Goal: Find contact information: Obtain details needed to contact an individual or organization

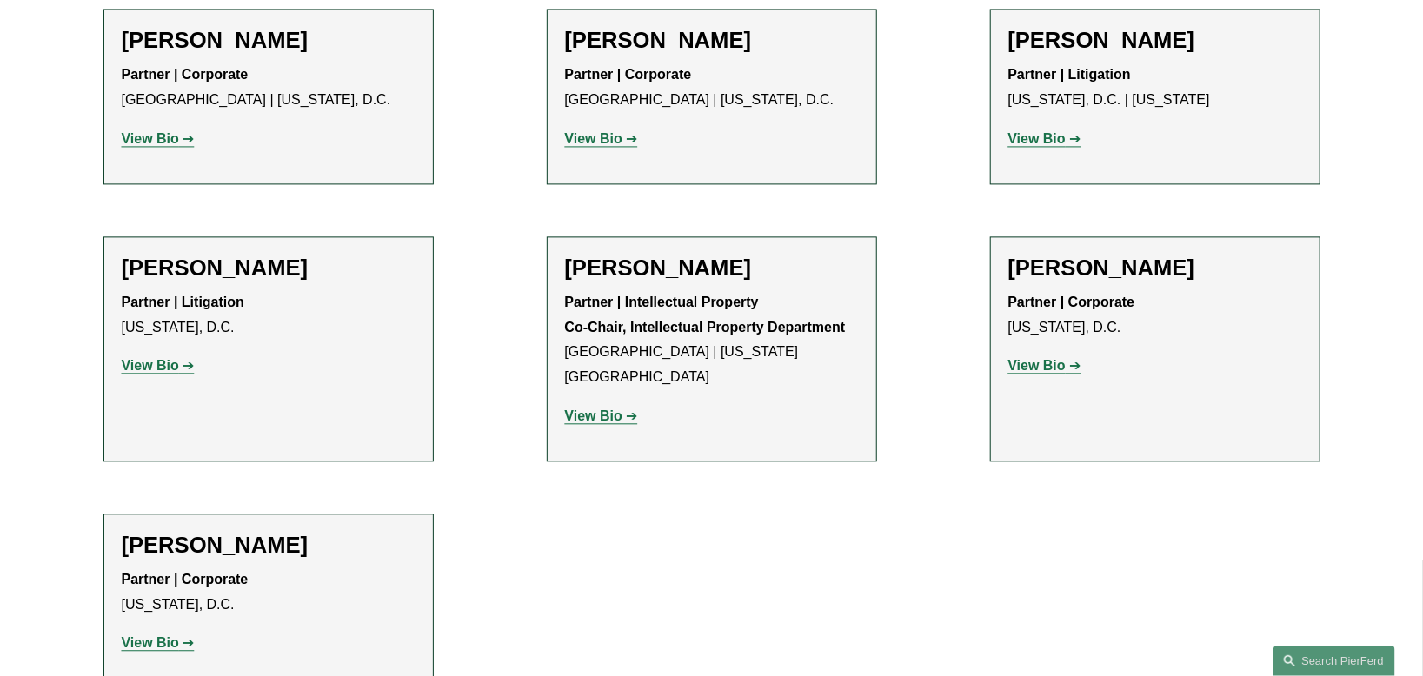
scroll to position [1882, 0]
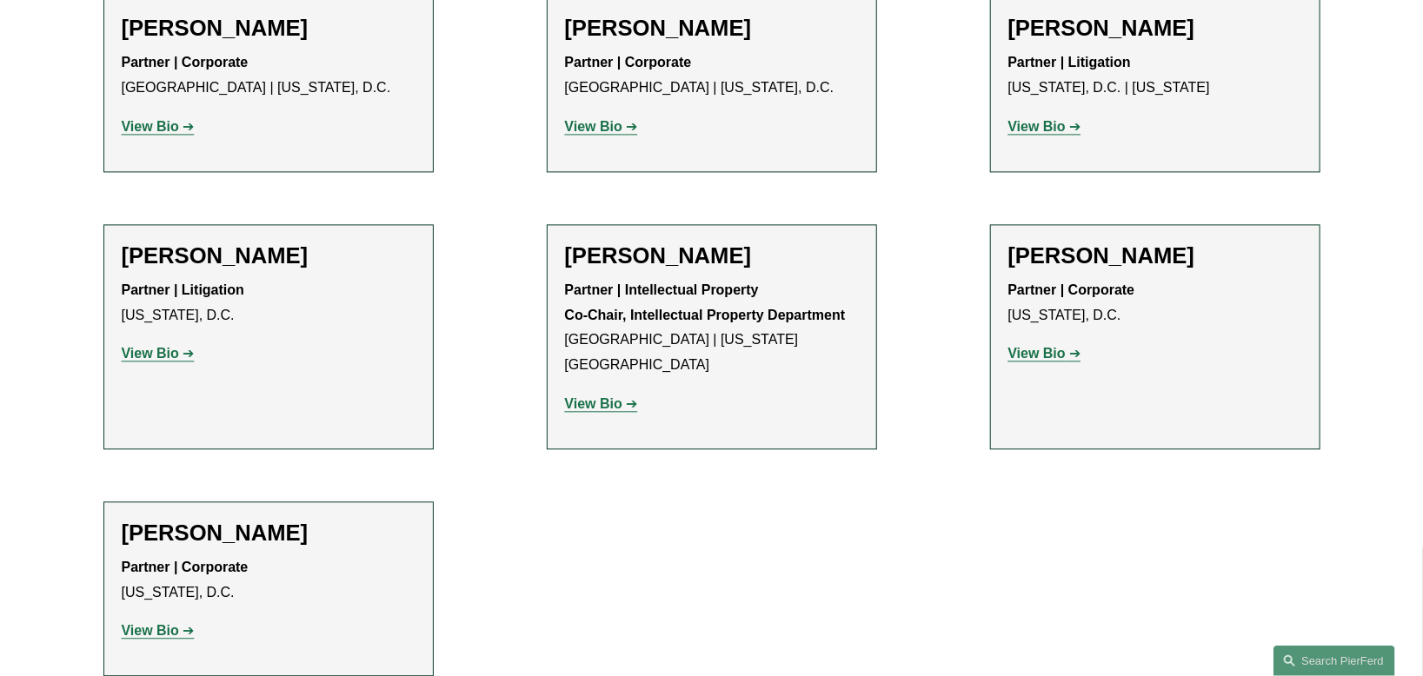
click at [163, 623] on strong "View Bio" at bounding box center [150, 630] width 57 height 15
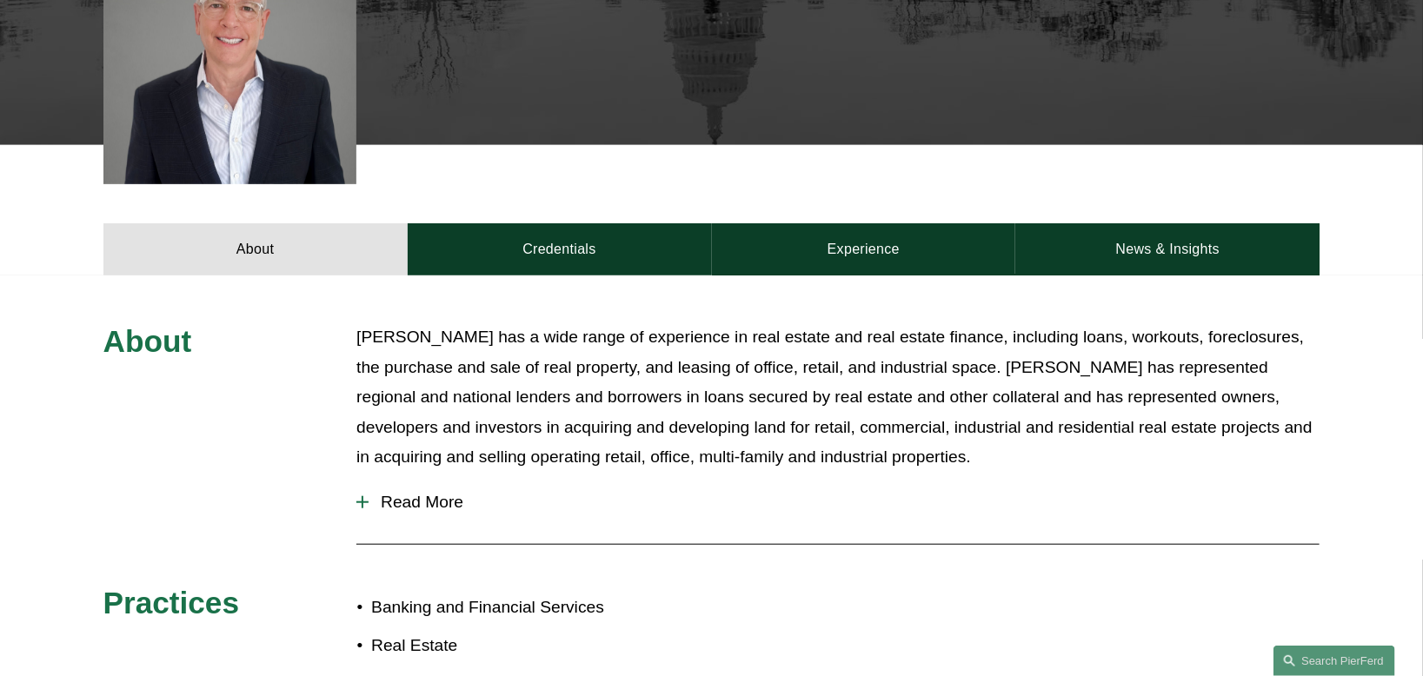
scroll to position [553, 0]
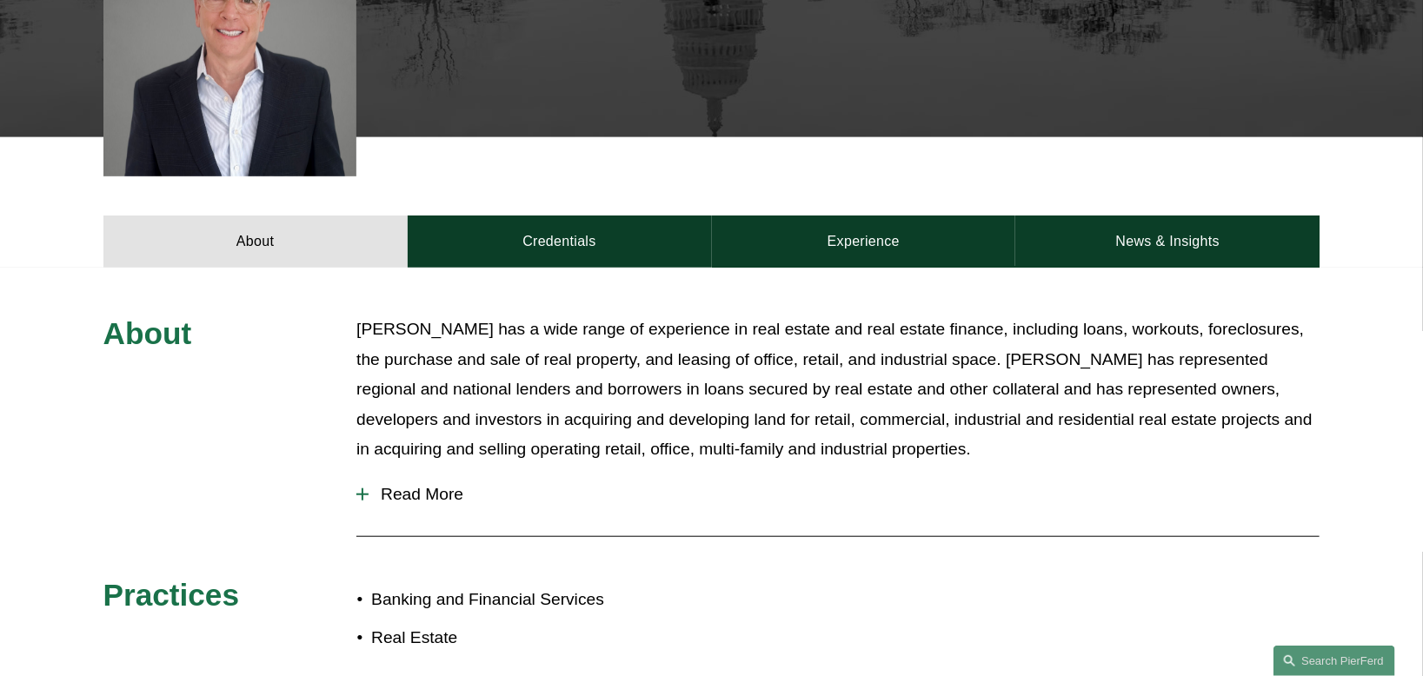
click at [391, 498] on span "Read More" at bounding box center [843, 494] width 951 height 19
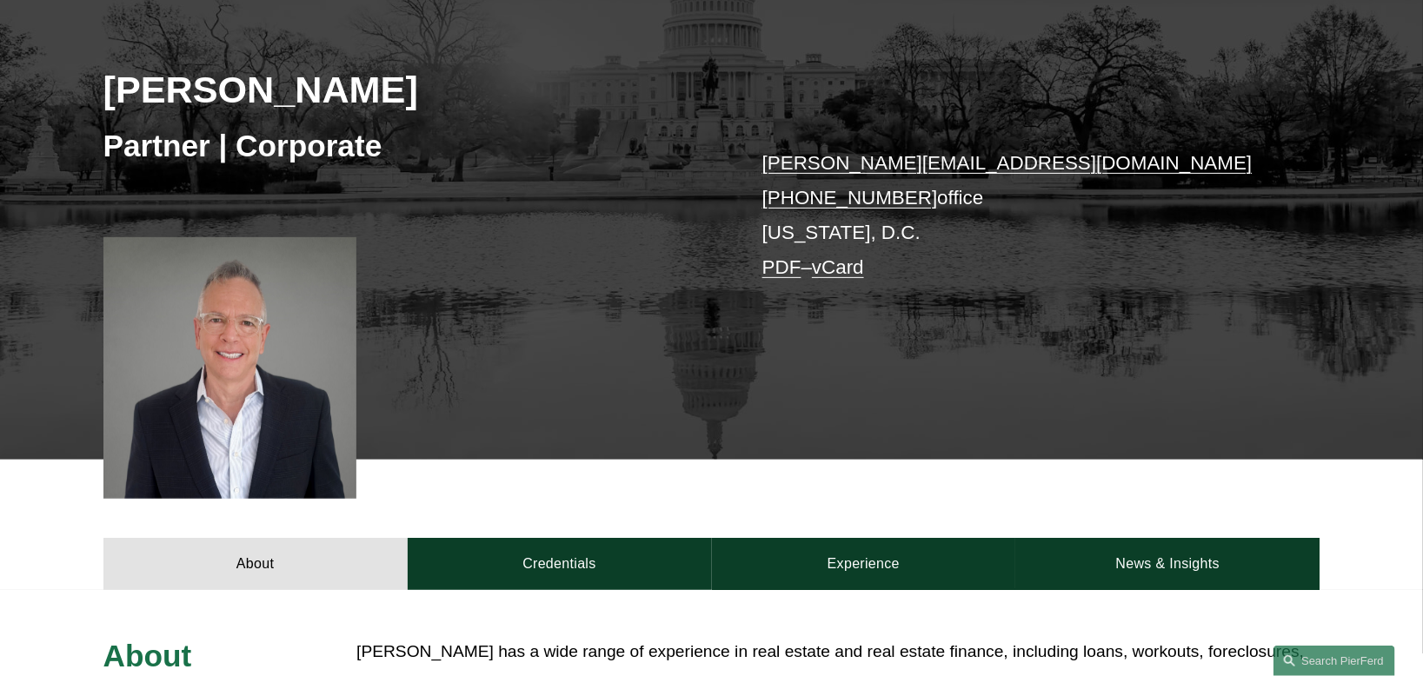
scroll to position [89, 0]
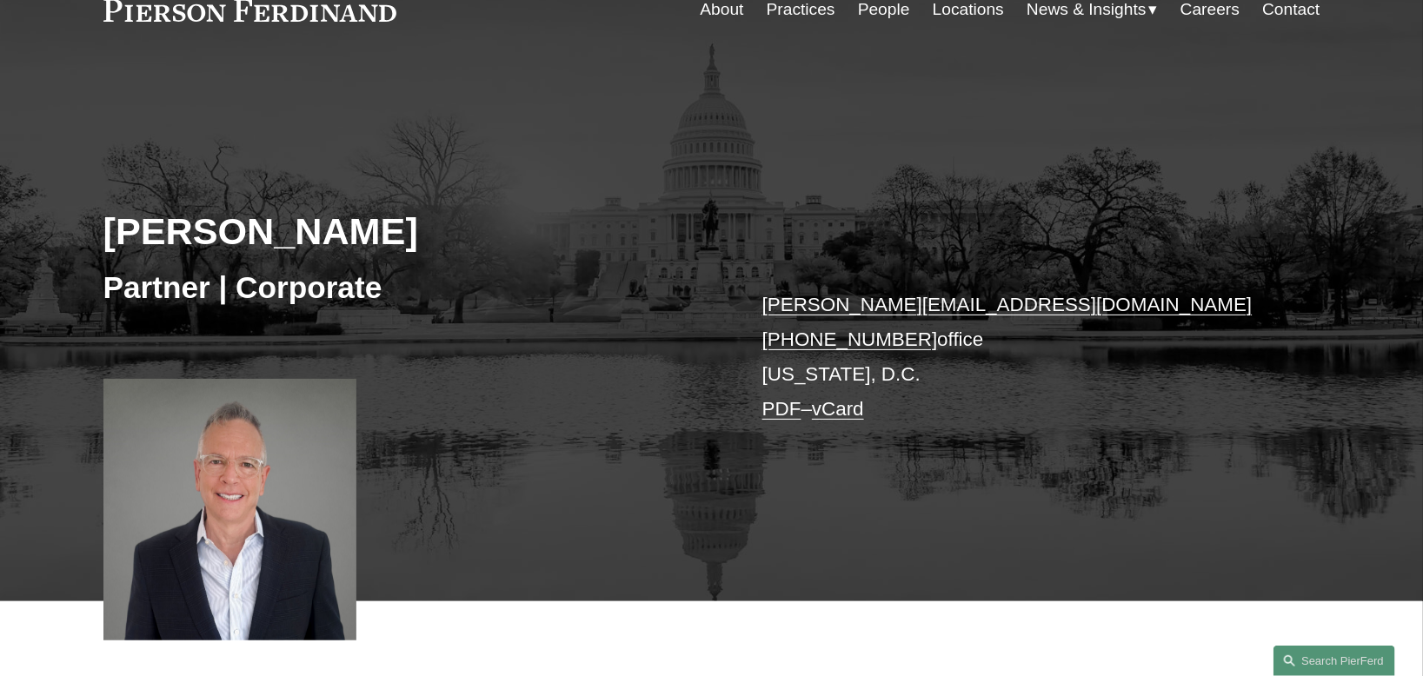
click at [972, 381] on p "edward.zughaib@pierferd.com +1.202.997.4669 office Washington, D.C. PDF – vCard" at bounding box center [1015, 358] width 507 height 140
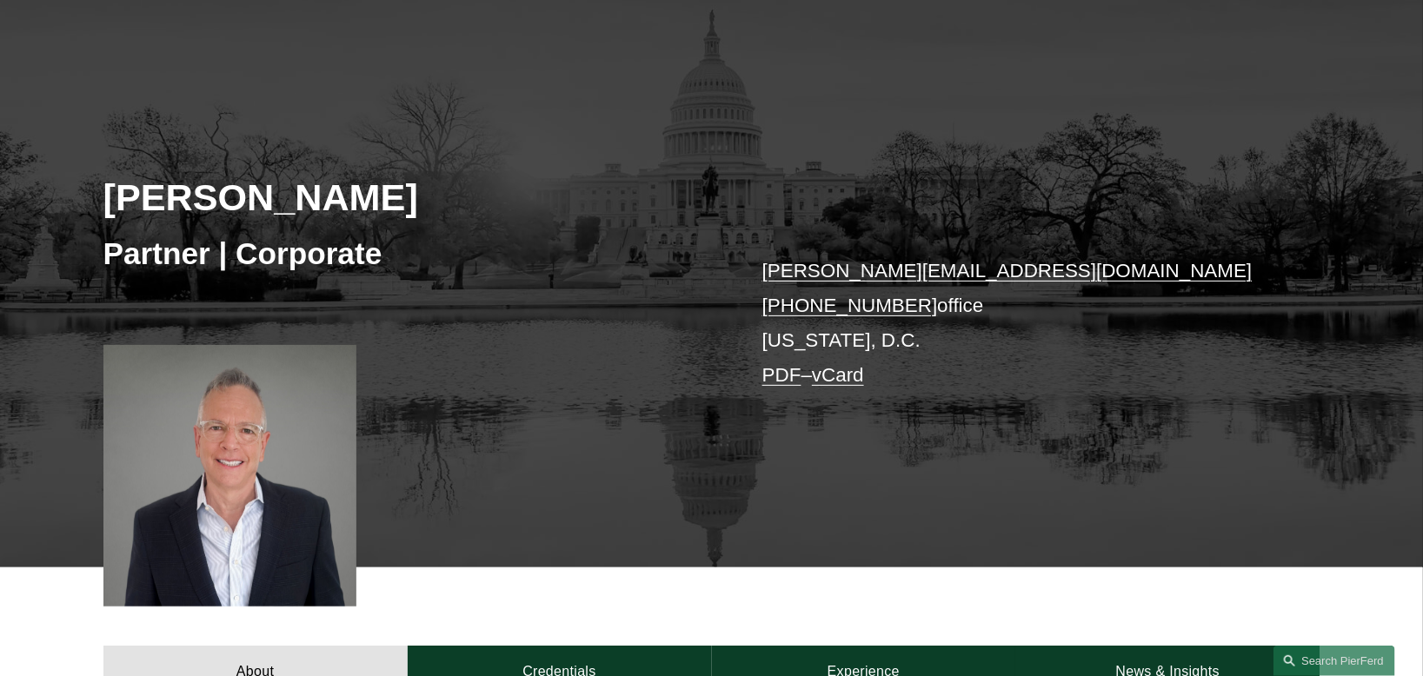
scroll to position [144, 0]
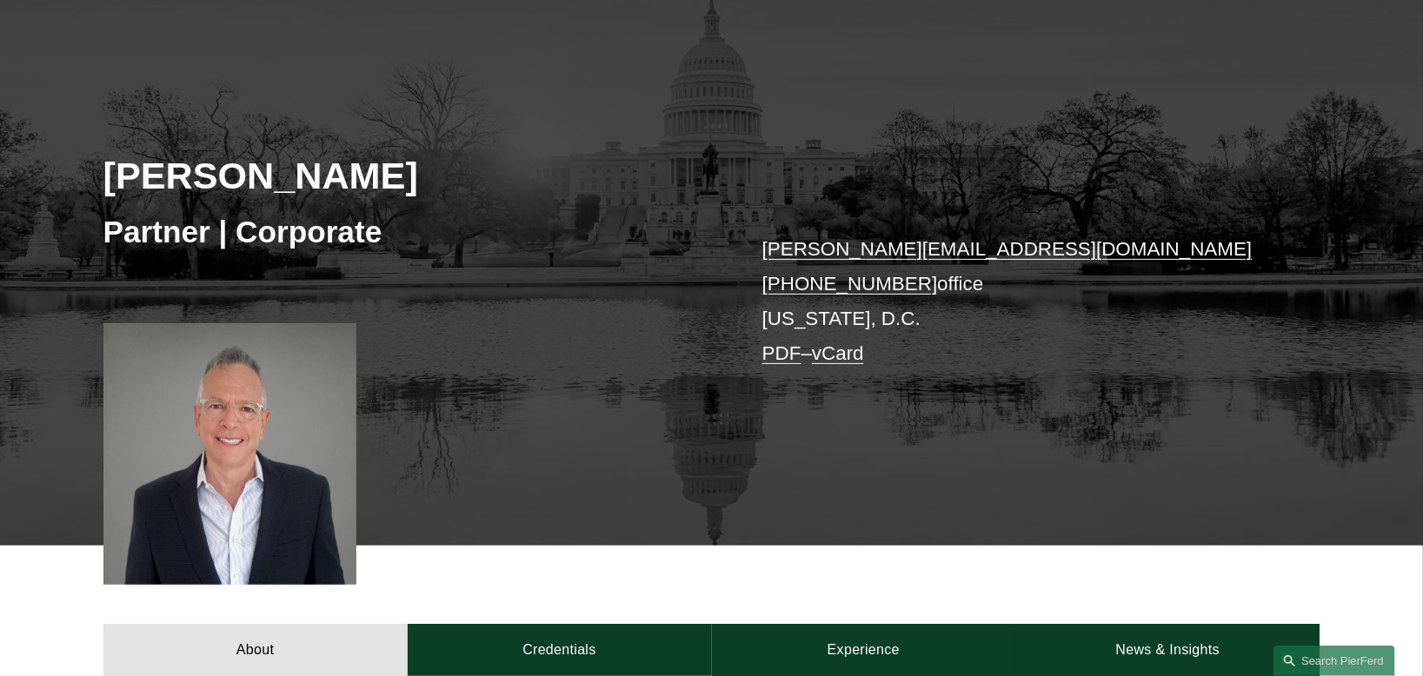
click at [328, 457] on div at bounding box center [230, 454] width 254 height 262
click at [325, 470] on div at bounding box center [230, 454] width 254 height 262
drag, startPoint x: 325, startPoint y: 470, endPoint x: 627, endPoint y: 425, distance: 304.9
click at [627, 425] on div "Edward Zughaib Partner | Corporate edward.zughaib@pierferd.com +1.202.997.4669 …" at bounding box center [711, 297] width 1423 height 497
